Goal: Information Seeking & Learning: Learn about a topic

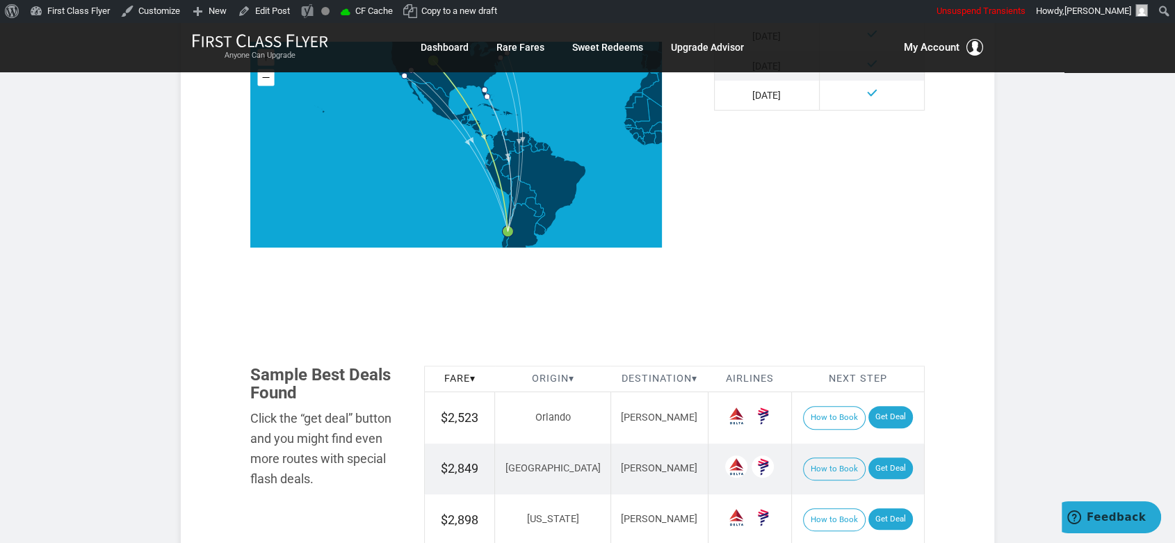
scroll to position [617, 0]
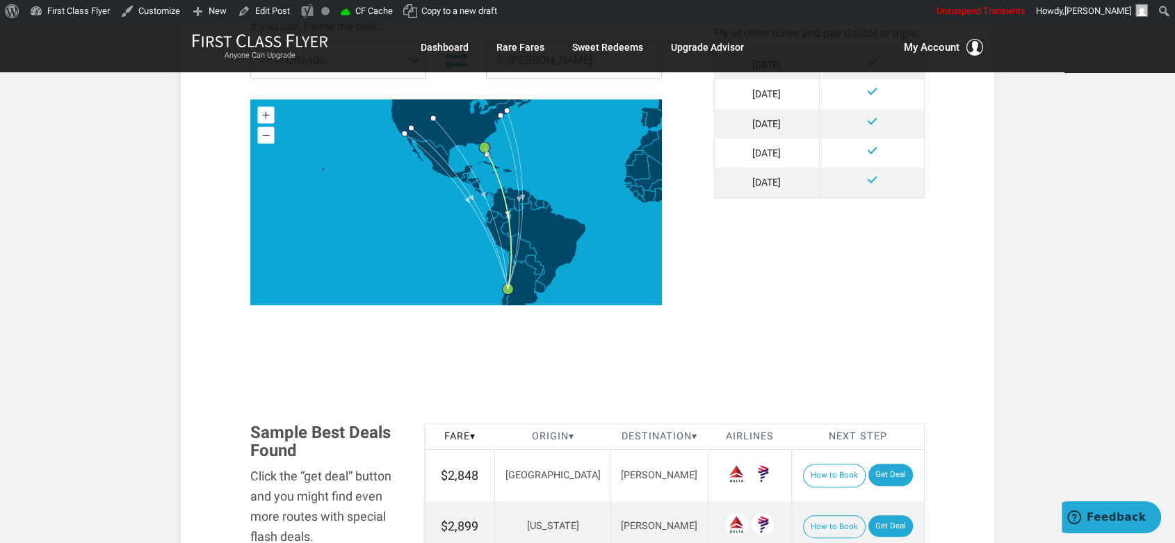
scroll to position [540, 0]
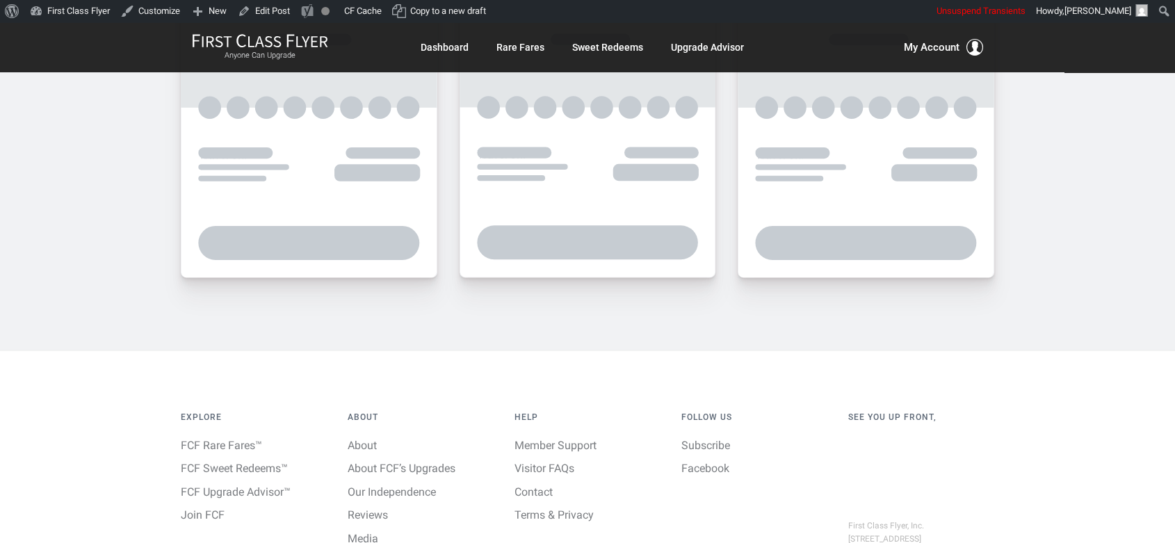
scroll to position [540, 0]
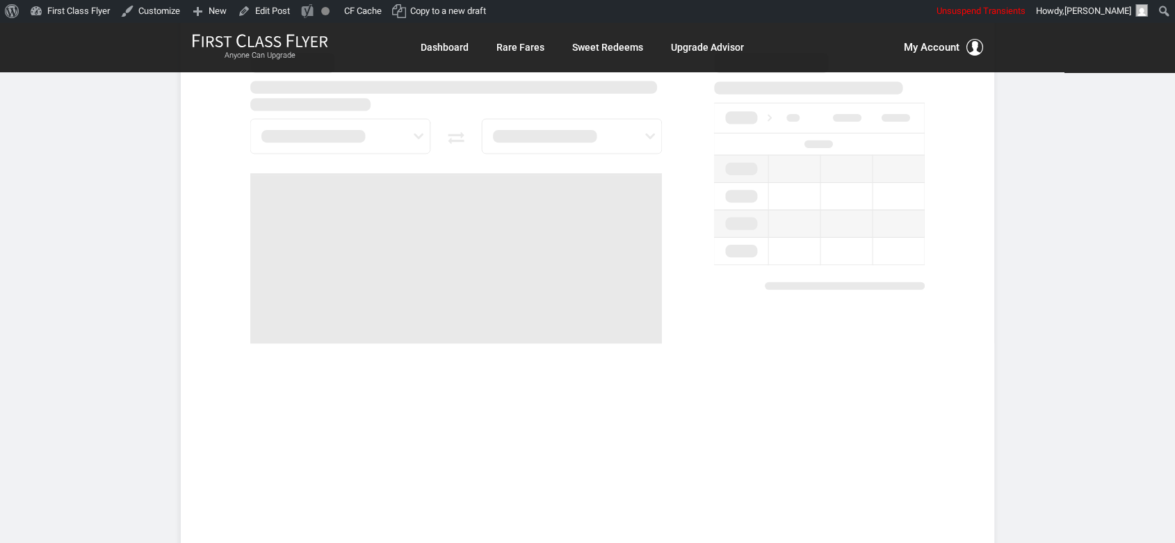
drag, startPoint x: 1155, startPoint y: 412, endPoint x: 1045, endPoint y: 366, distance: 119.0
click at [1155, 409] on article "Money > Santiago > All Year > Biz Class > $2,848 to 3,169 R/T August 27, 2025 F…" at bounding box center [587, 377] width 1175 height 1790
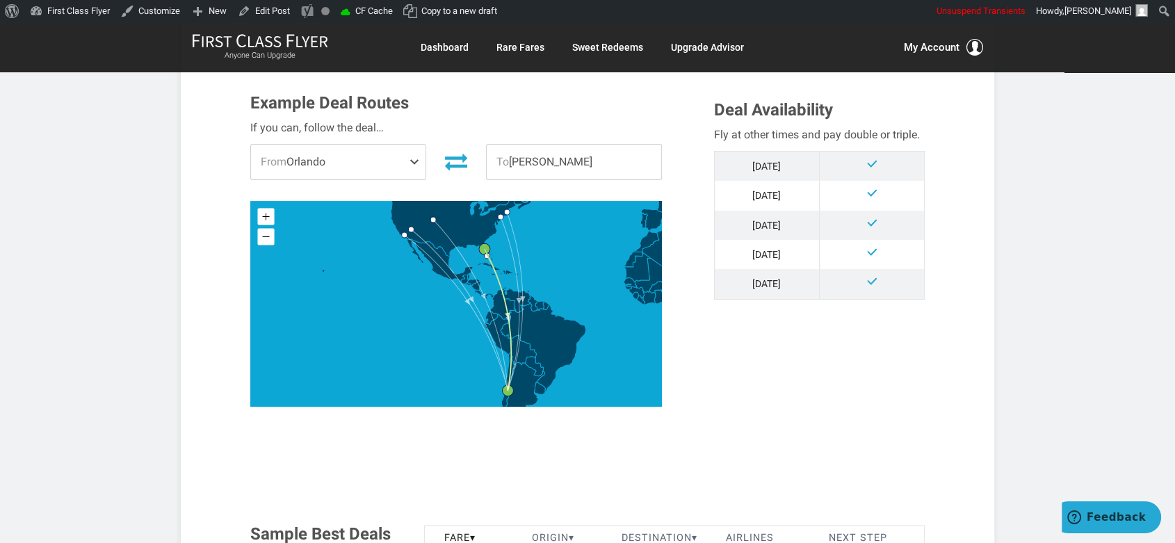
scroll to position [772, 0]
